Goal: Information Seeking & Learning: Learn about a topic

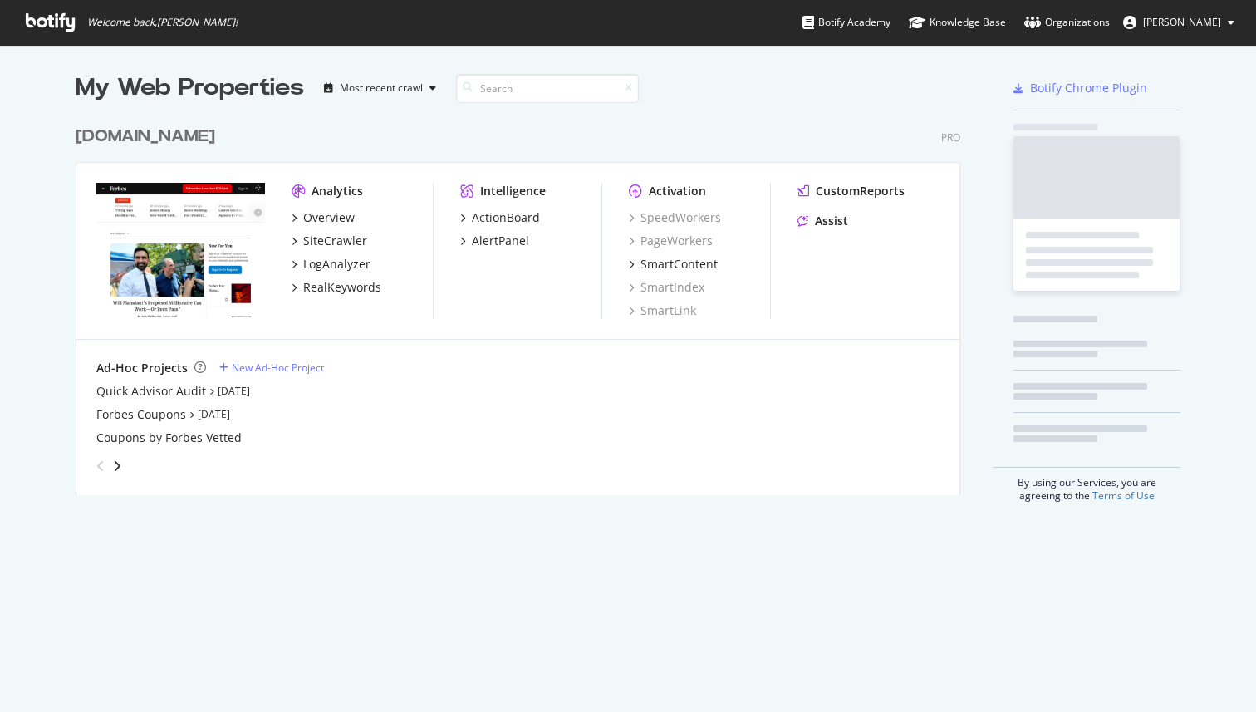
scroll to position [390, 898]
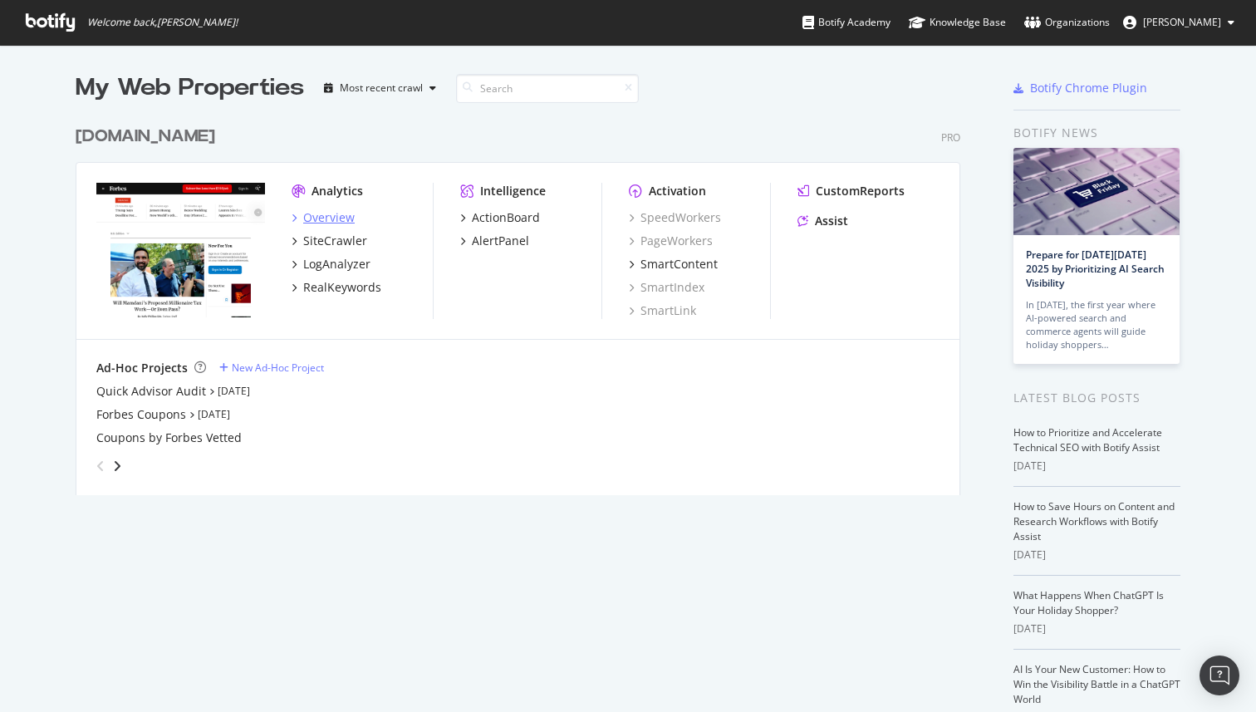
click at [343, 213] on div "Overview" at bounding box center [328, 217] width 51 height 17
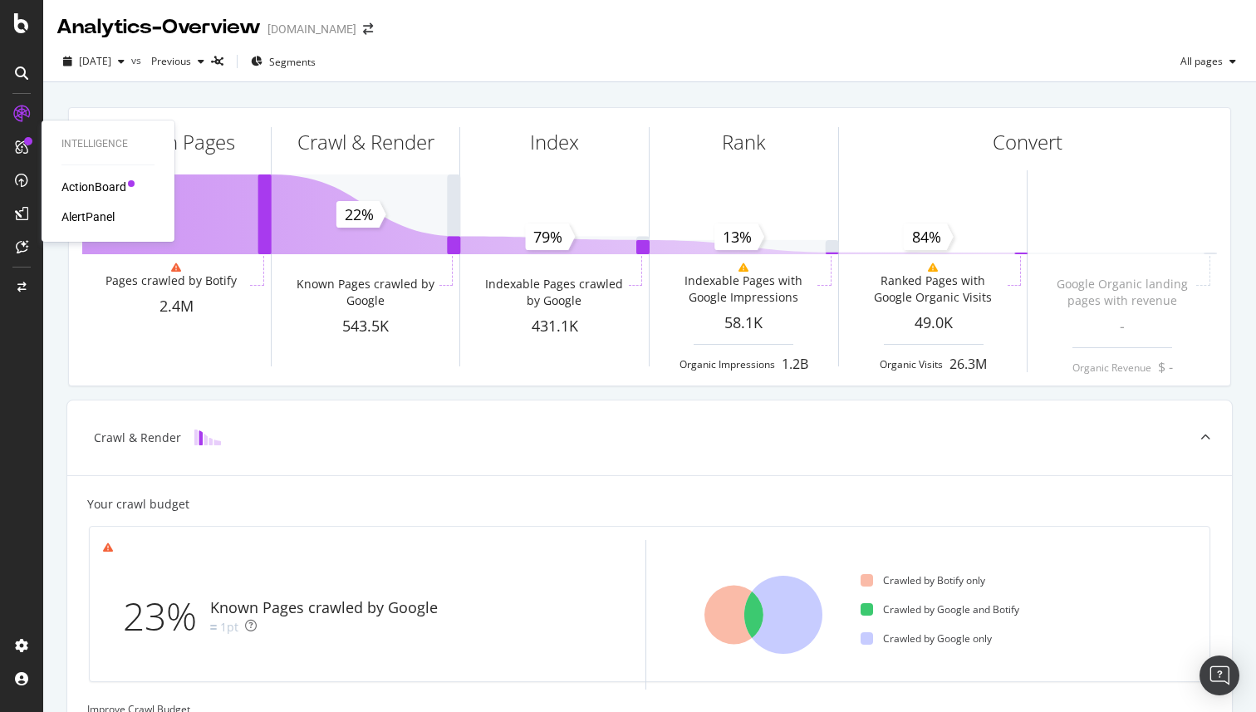
click at [76, 184] on div "ActionBoard" at bounding box center [93, 187] width 65 height 17
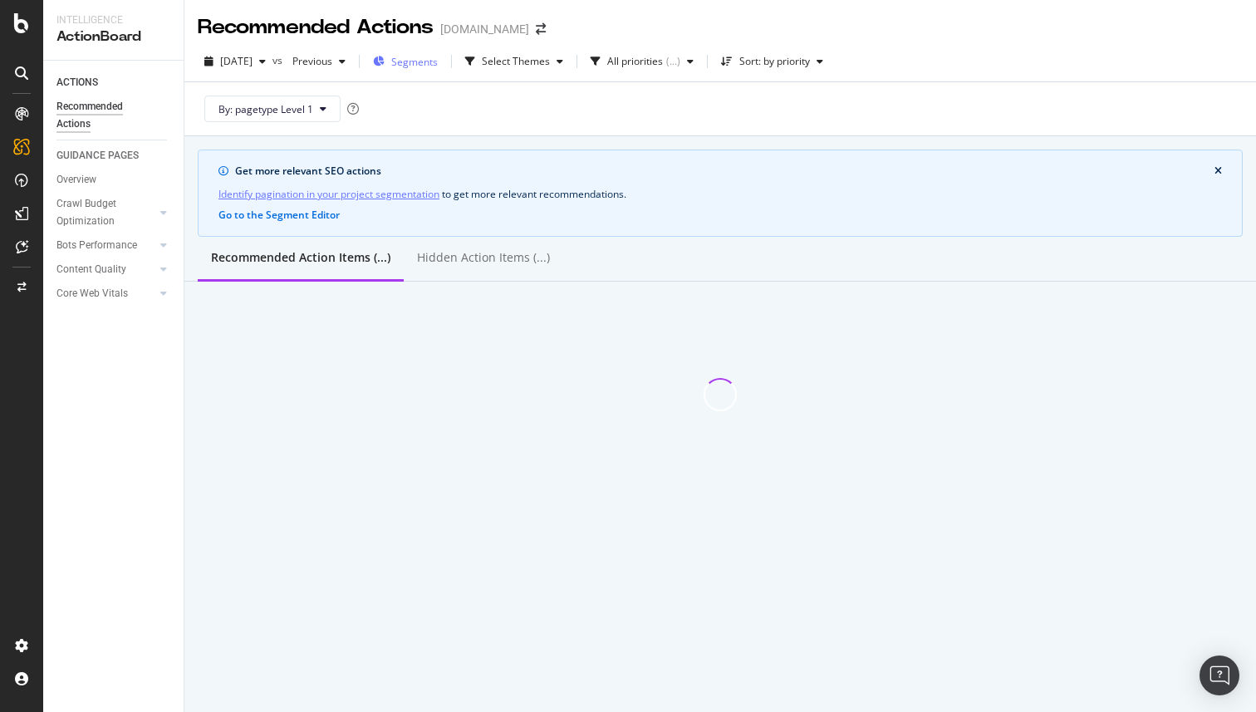
click at [438, 61] on span "Segments" at bounding box center [414, 62] width 47 height 14
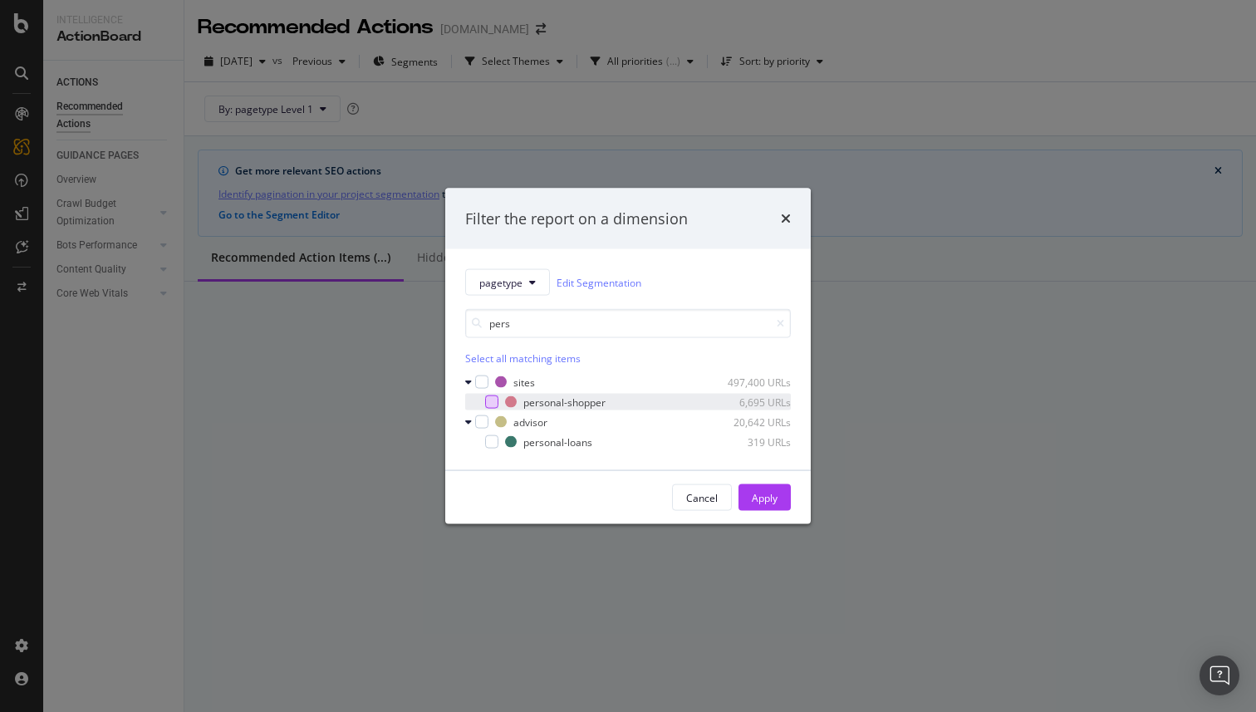
click at [486, 401] on div "modal" at bounding box center [491, 401] width 13 height 13
click at [542, 322] on input "pers" at bounding box center [628, 323] width 326 height 29
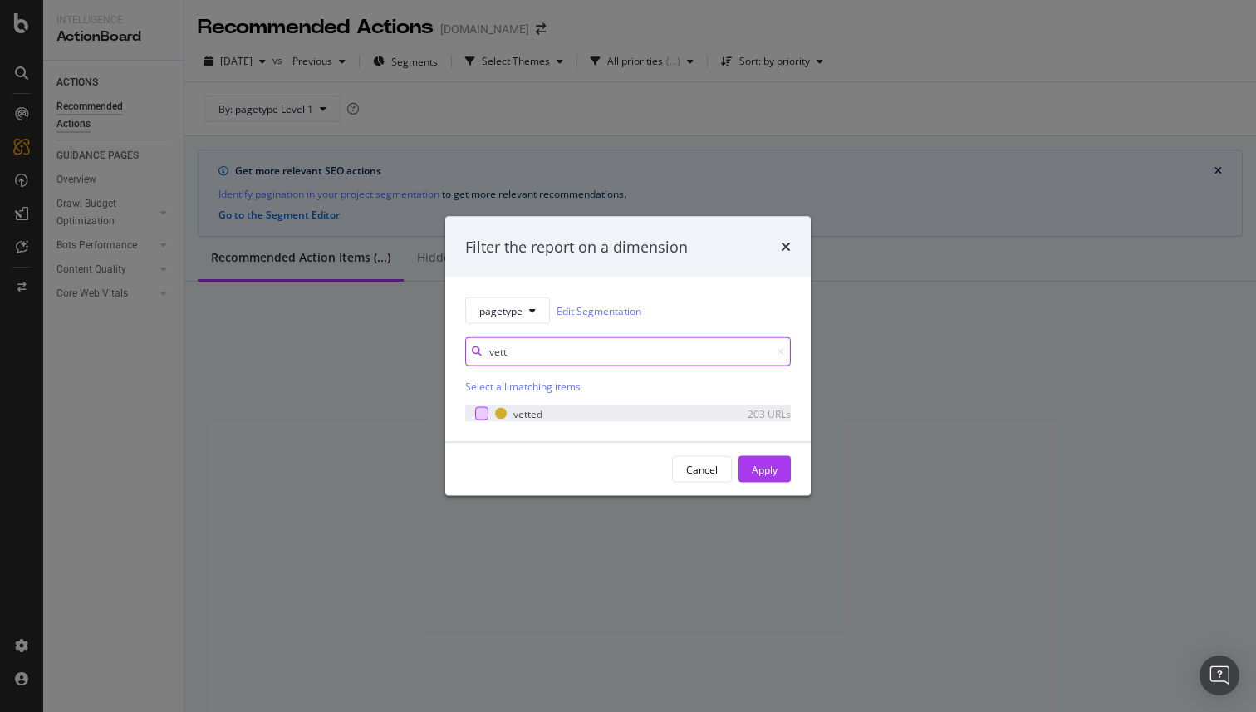
type input "vett"
click at [476, 415] on div "modal" at bounding box center [481, 413] width 13 height 13
click at [760, 464] on div "Apply" at bounding box center [765, 469] width 26 height 14
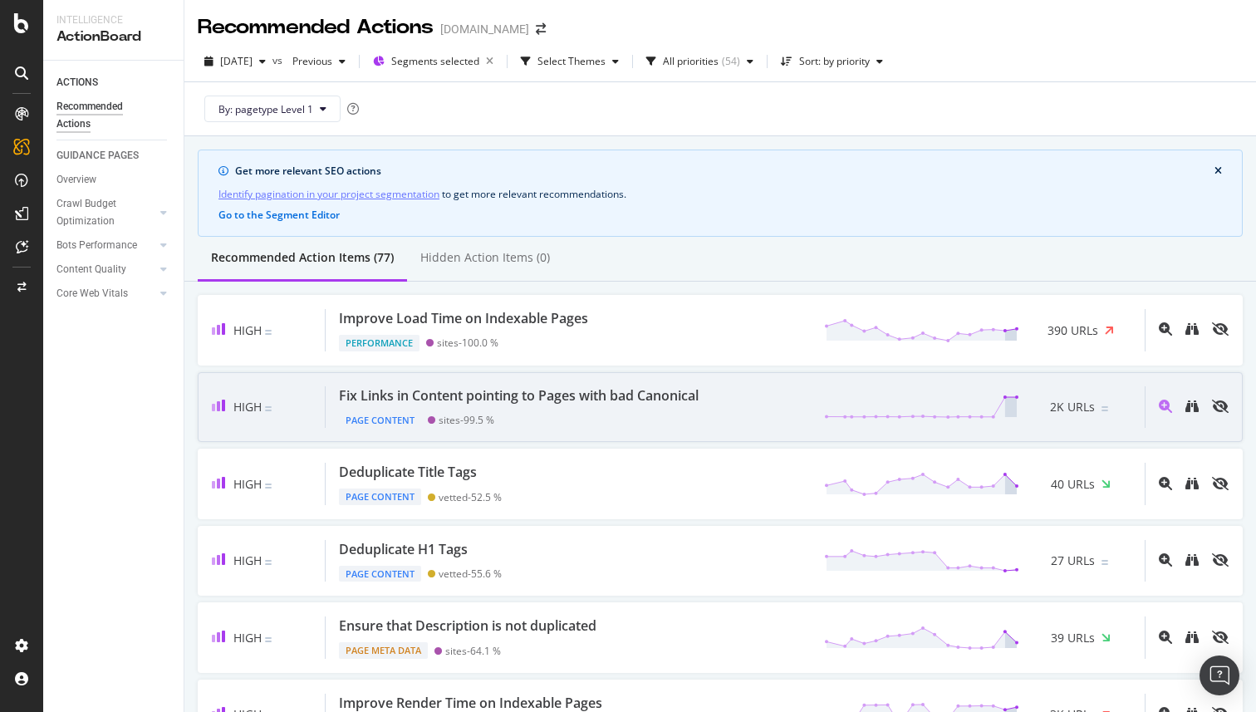
click at [746, 415] on div "Fix Links in Content pointing to Pages with bad Canonical Page Content sites - …" at bounding box center [735, 407] width 819 height 42
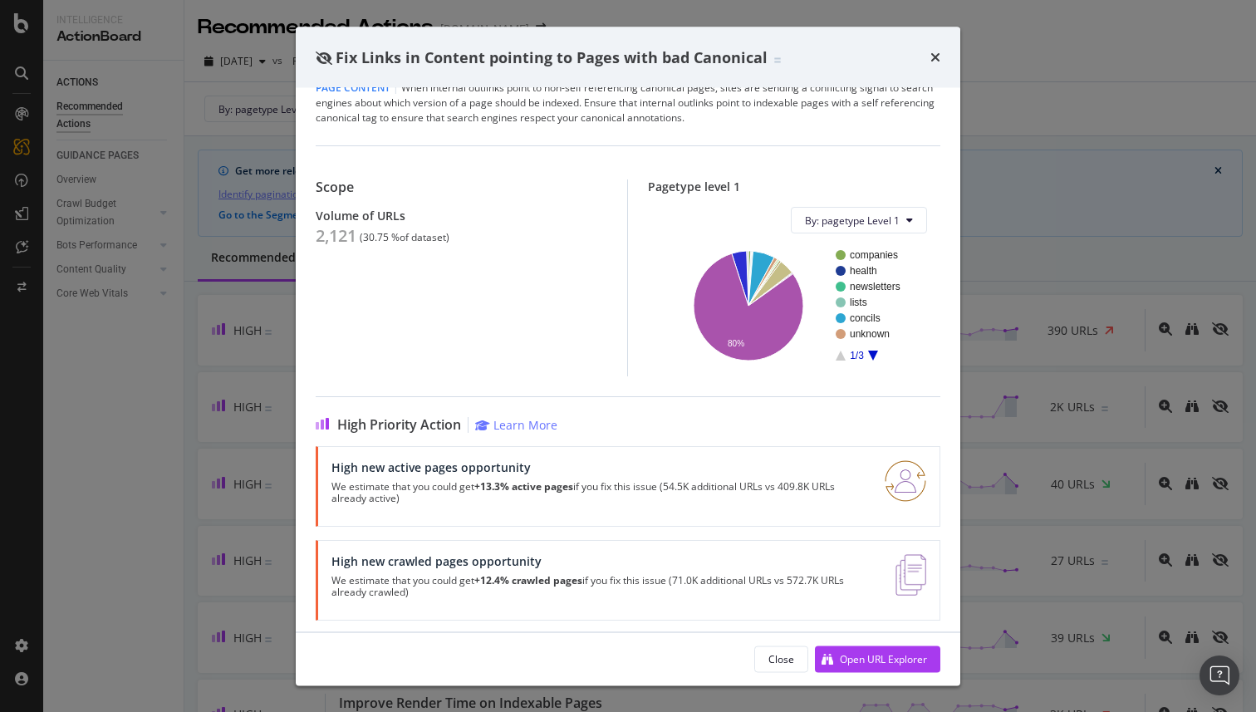
scroll to position [36, 0]
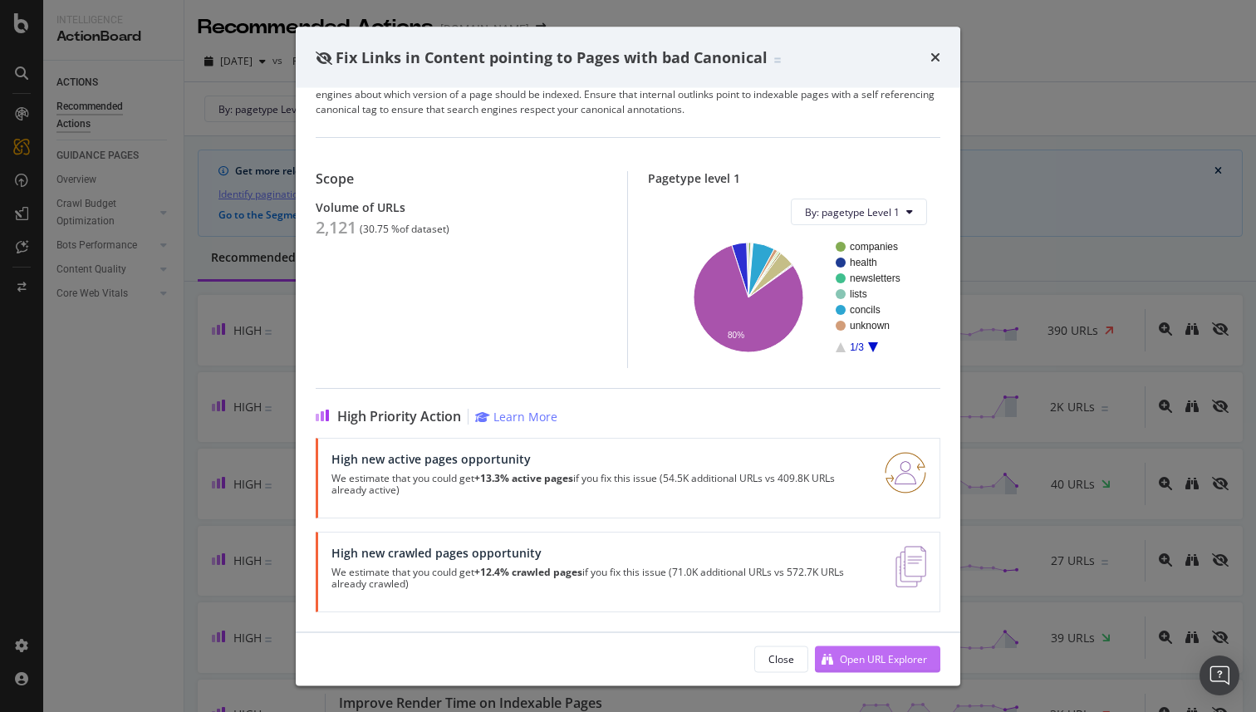
click at [870, 653] on div "Open URL Explorer" at bounding box center [883, 658] width 87 height 14
click at [934, 56] on icon "times" at bounding box center [935, 57] width 10 height 13
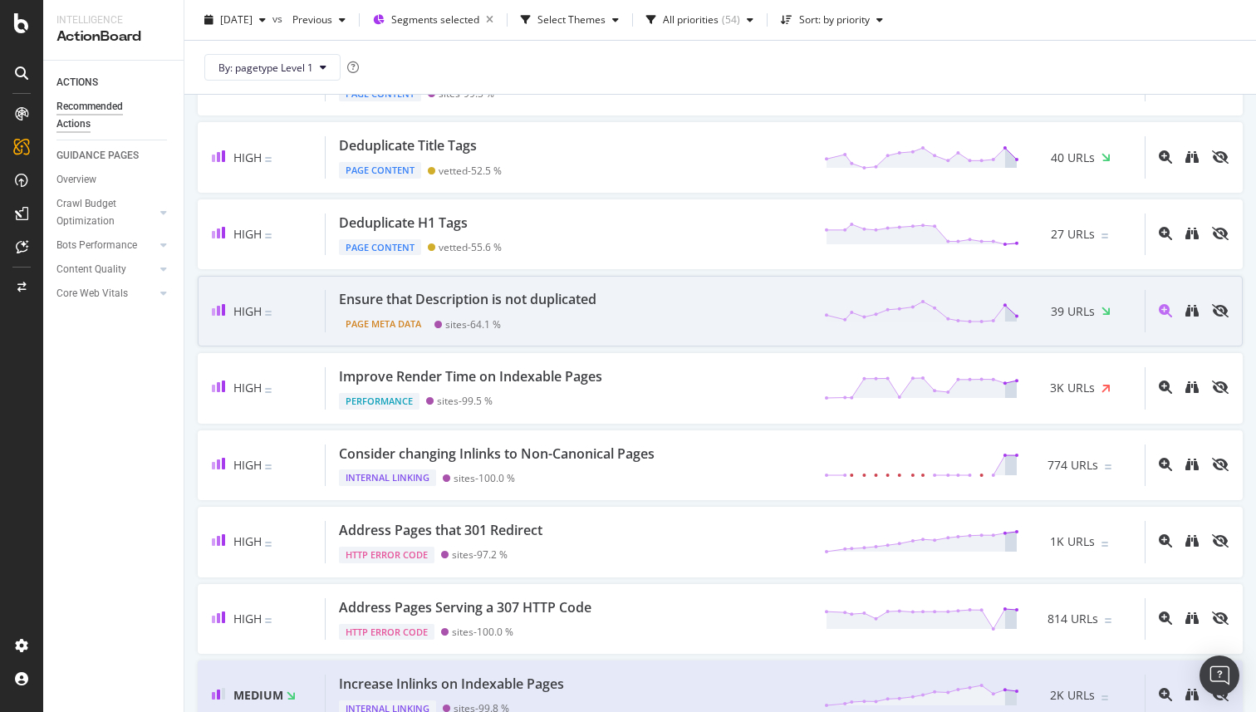
scroll to position [328, 0]
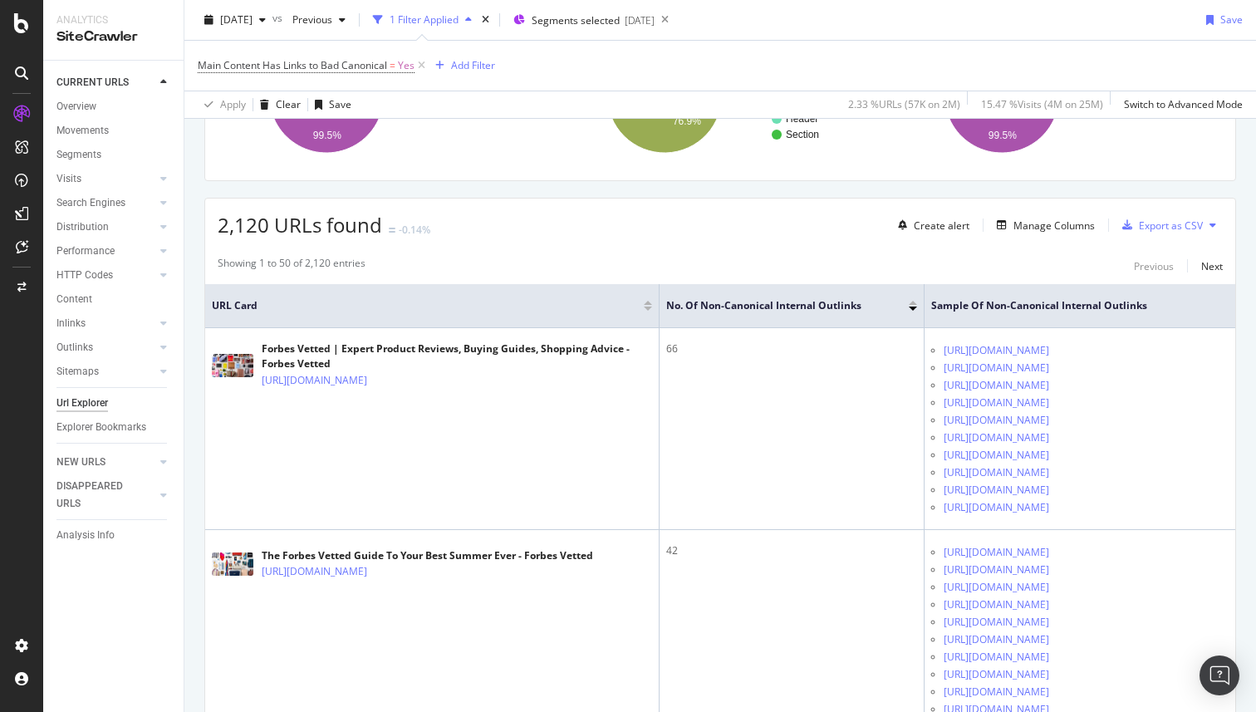
scroll to position [223, 0]
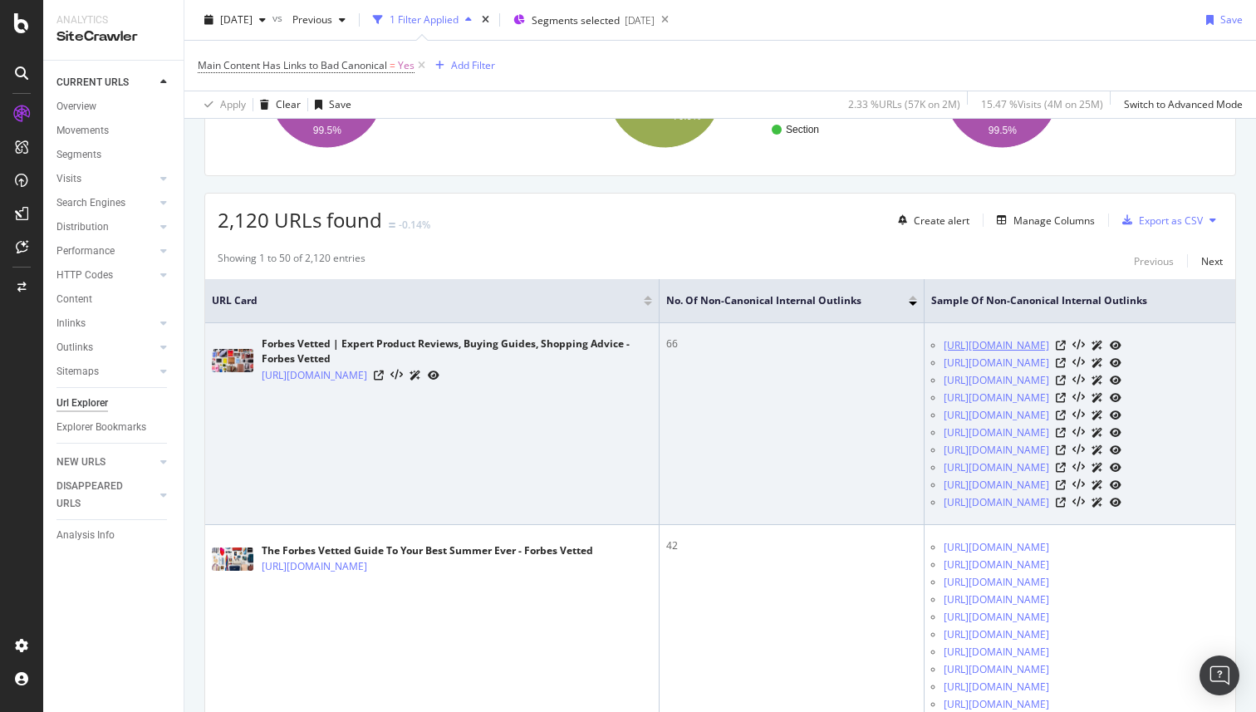
click at [981, 346] on link "[URL][DOMAIN_NAME]" at bounding box center [995, 345] width 105 height 17
click at [1066, 346] on icon at bounding box center [1061, 346] width 10 height 10
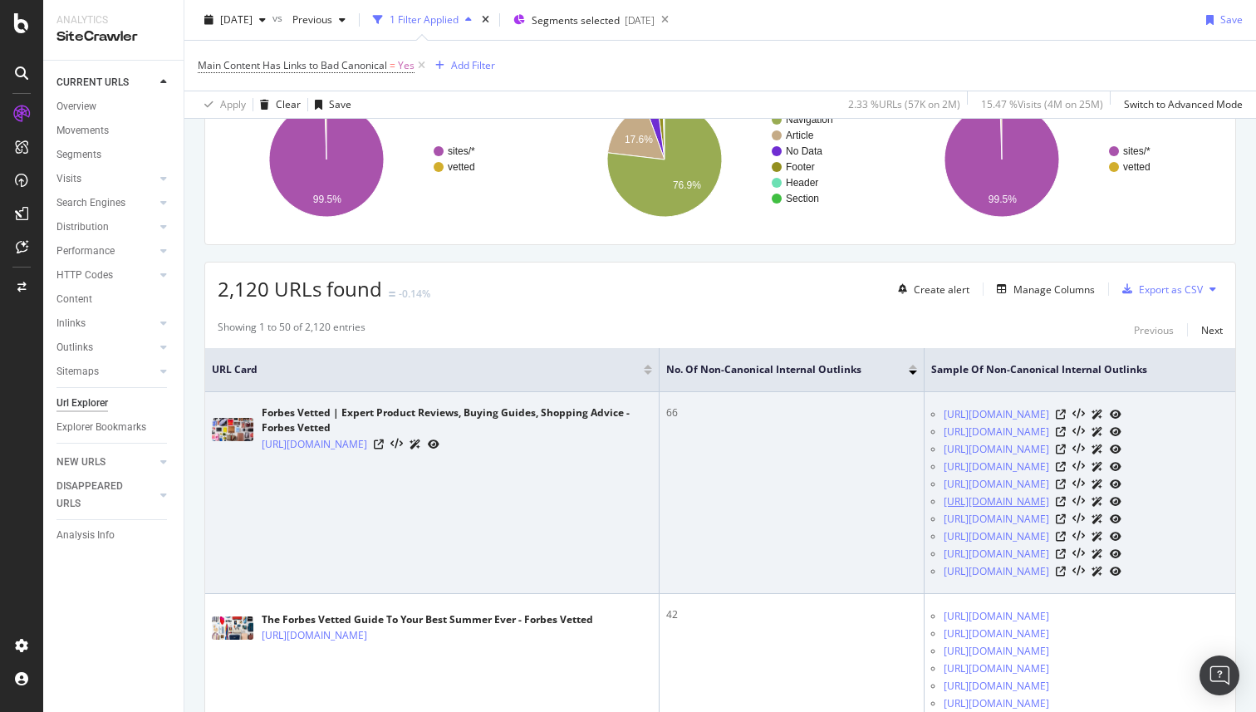
scroll to position [0, 0]
